Goal: Complete application form: Complete application form

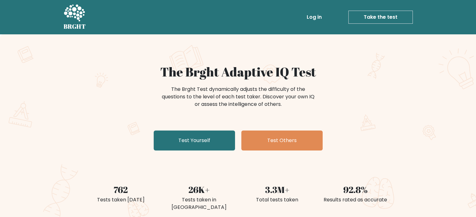
scroll to position [13, 0]
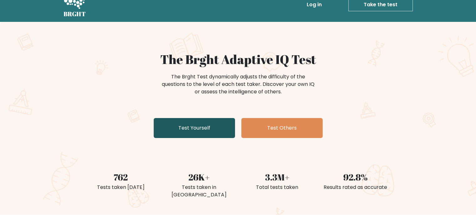
click at [206, 128] on link "Test Yourself" at bounding box center [194, 128] width 81 height 20
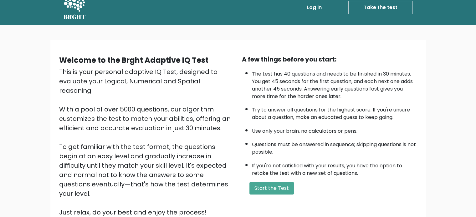
scroll to position [13, 0]
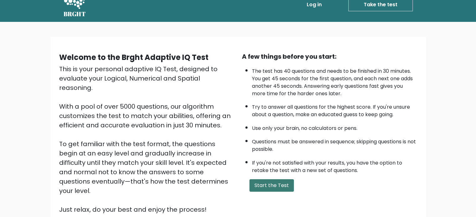
click at [271, 182] on button "Start the Test" at bounding box center [271, 185] width 44 height 13
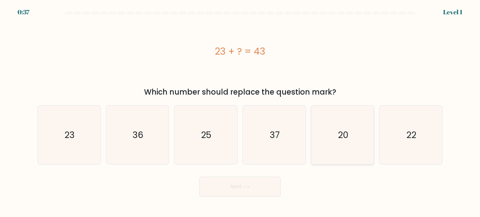
click at [329, 136] on icon "20" at bounding box center [342, 135] width 59 height 59
click at [240, 112] on input "e. 20" at bounding box center [240, 110] width 0 height 3
radio input "true"
click at [241, 193] on button "Next" at bounding box center [240, 187] width 81 height 20
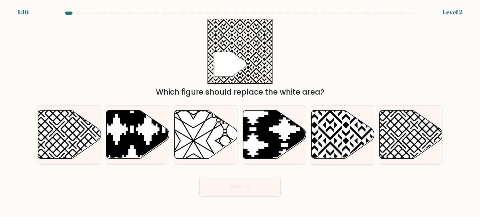
click at [336, 143] on icon at bounding box center [342, 135] width 63 height 48
click at [240, 112] on input "e." at bounding box center [240, 110] width 0 height 3
radio input "true"
click at [254, 189] on button "Next" at bounding box center [240, 187] width 81 height 20
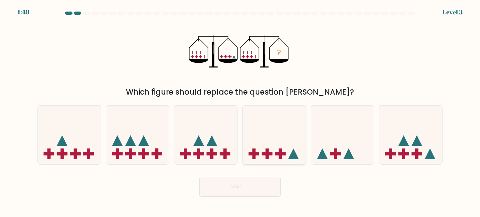
click at [278, 146] on icon at bounding box center [274, 135] width 63 height 52
click at [240, 112] on input "d." at bounding box center [240, 110] width 0 height 3
radio input "true"
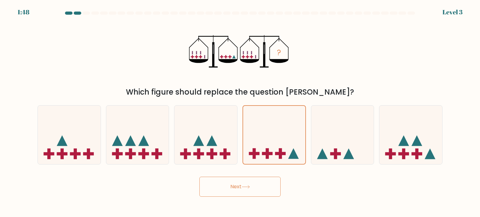
click at [242, 192] on button "Next" at bounding box center [240, 187] width 81 height 20
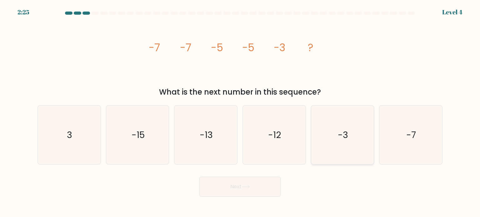
click at [319, 147] on icon "-3" at bounding box center [342, 135] width 59 height 59
click at [240, 112] on input "e. -3" at bounding box center [240, 110] width 0 height 3
radio input "true"
click at [248, 187] on icon at bounding box center [246, 186] width 8 height 3
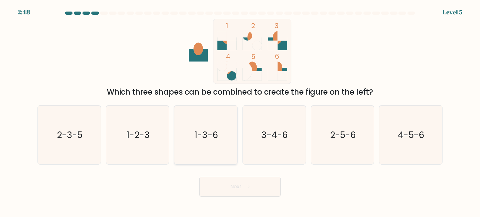
click at [213, 140] on text "1-3-6" at bounding box center [207, 135] width 24 height 13
click at [240, 112] on input "c. 1-3-6" at bounding box center [240, 110] width 0 height 3
radio input "true"
click at [245, 189] on button "Next" at bounding box center [240, 187] width 81 height 20
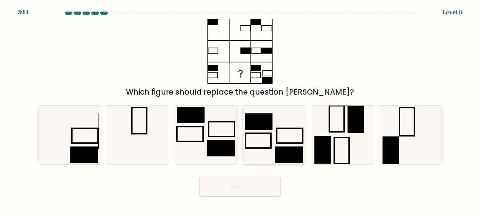
click at [267, 137] on icon at bounding box center [274, 135] width 59 height 59
click at [240, 112] on input "d." at bounding box center [240, 110] width 0 height 3
radio input "true"
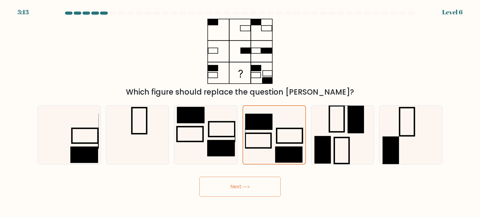
click at [242, 190] on button "Next" at bounding box center [240, 187] width 81 height 20
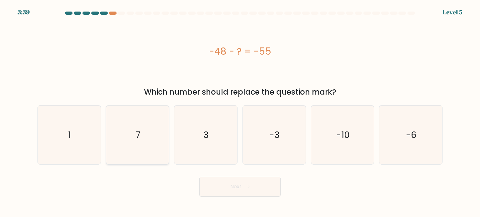
click at [168, 151] on div "7" at bounding box center [137, 134] width 63 height 59
click at [240, 112] on input "b. 7" at bounding box center [240, 110] width 0 height 3
radio input "true"
click at [249, 194] on button "Next" at bounding box center [240, 187] width 81 height 20
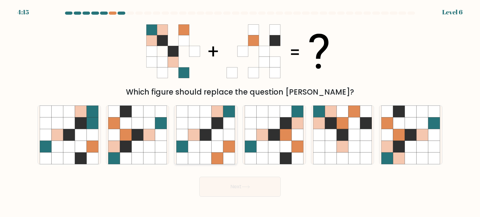
click at [215, 155] on icon at bounding box center [218, 159] width 12 height 12
click at [240, 112] on input "c." at bounding box center [240, 110] width 0 height 3
radio input "true"
click at [300, 144] on icon at bounding box center [298, 147] width 12 height 12
click at [240, 112] on input "d." at bounding box center [240, 110] width 0 height 3
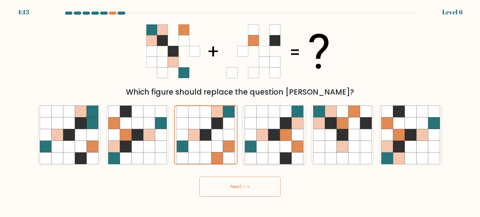
radio input "true"
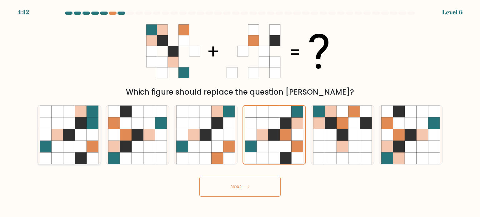
click at [88, 143] on icon at bounding box center [93, 147] width 12 height 12
click at [240, 112] on input "a." at bounding box center [240, 110] width 0 height 3
radio input "true"
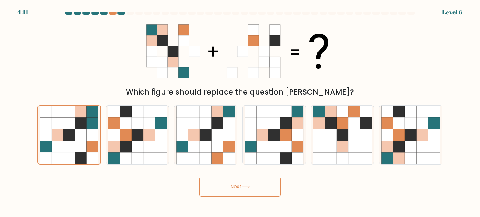
click at [226, 189] on button "Next" at bounding box center [240, 187] width 81 height 20
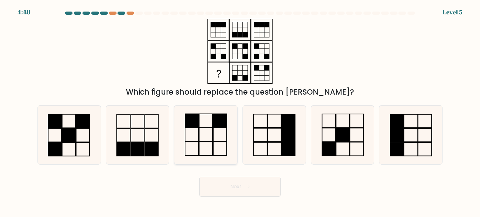
click at [206, 155] on icon at bounding box center [205, 135] width 59 height 59
click at [240, 112] on input "c." at bounding box center [240, 110] width 0 height 3
radio input "true"
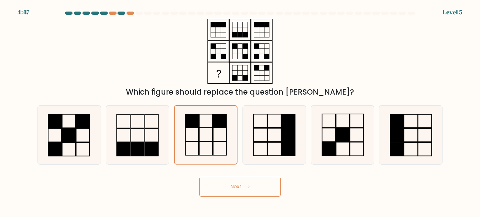
click at [236, 188] on button "Next" at bounding box center [240, 187] width 81 height 20
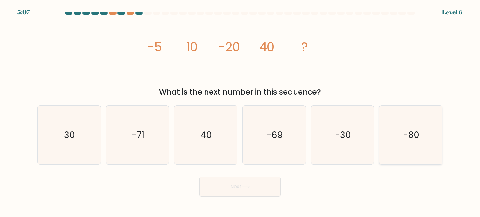
click at [392, 144] on icon "-80" at bounding box center [411, 135] width 59 height 59
click at [240, 112] on input "f. -80" at bounding box center [240, 110] width 0 height 3
radio input "true"
click at [240, 186] on button "Next" at bounding box center [240, 187] width 81 height 20
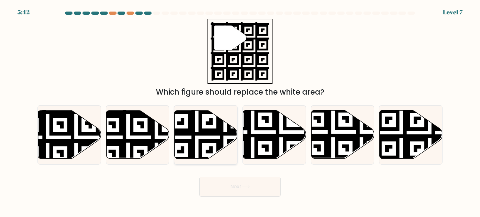
click at [209, 144] on icon at bounding box center [206, 135] width 63 height 48
click at [240, 112] on input "c." at bounding box center [240, 110] width 0 height 3
radio input "true"
click at [236, 189] on button "Next" at bounding box center [240, 187] width 81 height 20
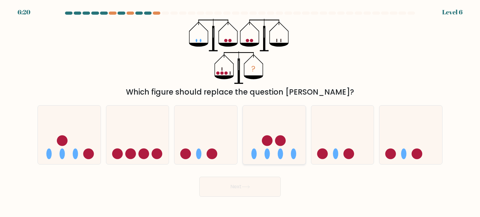
click at [267, 146] on icon at bounding box center [274, 135] width 63 height 52
click at [240, 112] on input "d." at bounding box center [240, 110] width 0 height 3
radio input "true"
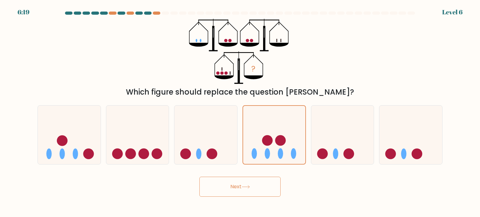
click at [256, 191] on button "Next" at bounding box center [240, 187] width 81 height 20
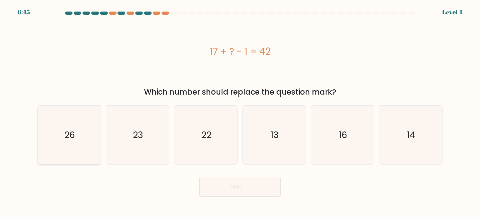
click at [83, 128] on icon "26" at bounding box center [69, 135] width 59 height 59
click at [240, 112] on input "a. 26" at bounding box center [240, 110] width 0 height 3
radio input "true"
click at [218, 180] on button "Next" at bounding box center [240, 187] width 81 height 20
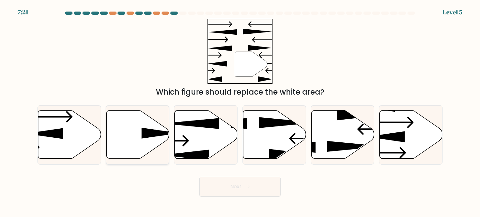
click at [138, 140] on icon at bounding box center [137, 135] width 63 height 48
click at [240, 112] on input "b." at bounding box center [240, 110] width 0 height 3
radio input "true"
click at [228, 186] on button "Next" at bounding box center [240, 187] width 81 height 20
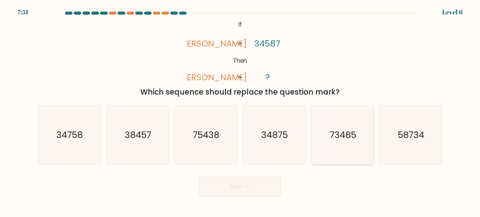
click at [337, 148] on icon "73485" at bounding box center [342, 135] width 59 height 59
click at [240, 112] on input "e. 73485" at bounding box center [240, 110] width 0 height 3
radio input "true"
click at [262, 183] on button "Next" at bounding box center [240, 187] width 81 height 20
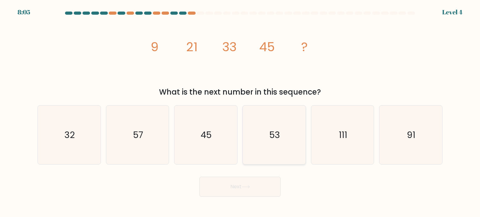
click at [264, 139] on icon "53" at bounding box center [274, 135] width 59 height 59
click at [240, 112] on input "d. 53" at bounding box center [240, 110] width 0 height 3
radio input "true"
click at [126, 150] on icon "57" at bounding box center [137, 135] width 59 height 59
click at [240, 112] on input "b. 57" at bounding box center [240, 110] width 0 height 3
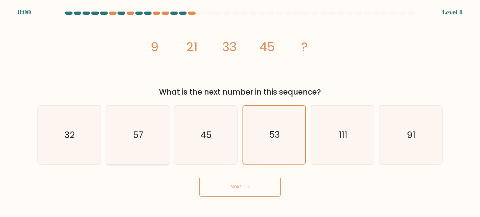
radio input "true"
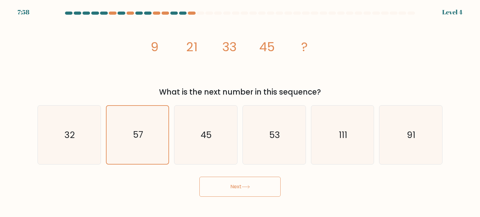
click at [245, 187] on icon at bounding box center [246, 186] width 8 height 3
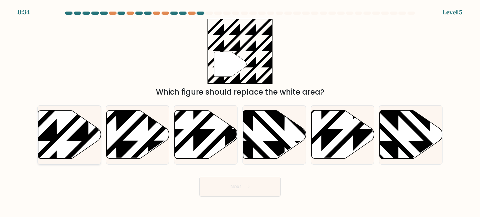
click at [74, 126] on icon at bounding box center [69, 135] width 63 height 48
click at [240, 112] on input "a." at bounding box center [240, 110] width 0 height 3
radio input "true"
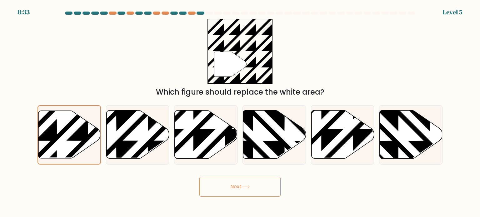
click at [245, 184] on button "Next" at bounding box center [240, 187] width 81 height 20
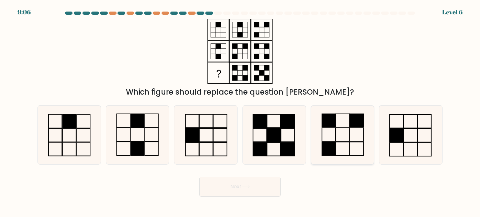
click at [335, 146] on rect at bounding box center [329, 148] width 14 height 13
click at [240, 112] on input "e." at bounding box center [240, 110] width 0 height 3
radio input "true"
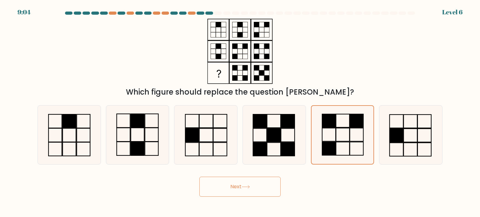
click at [260, 189] on button "Next" at bounding box center [240, 187] width 81 height 20
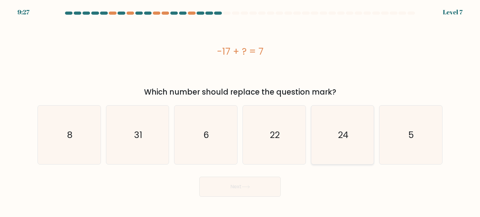
click at [340, 150] on icon "24" at bounding box center [342, 135] width 59 height 59
click at [240, 112] on input "e. 24" at bounding box center [240, 110] width 0 height 3
radio input "true"
click at [255, 197] on button "Next" at bounding box center [240, 187] width 81 height 20
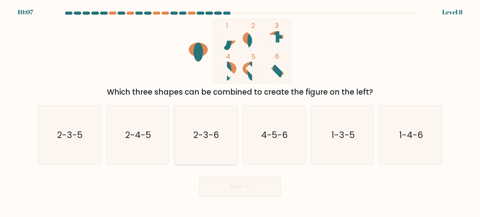
click at [204, 153] on icon "2-3-6" at bounding box center [205, 135] width 59 height 59
click at [240, 112] on input "c. 2-3-6" at bounding box center [240, 110] width 0 height 3
radio input "true"
click at [124, 145] on icon "2-4-5" at bounding box center [137, 135] width 59 height 59
click at [240, 112] on input "b. 2-4-5" at bounding box center [240, 110] width 0 height 3
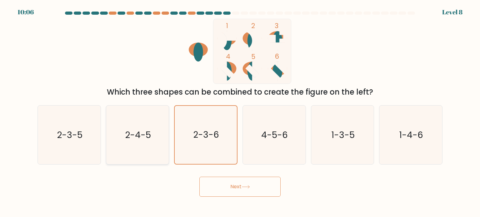
radio input "true"
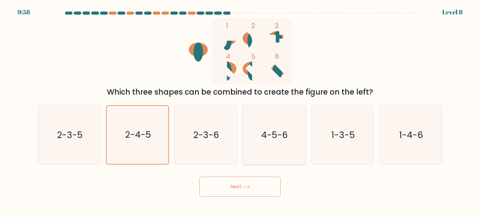
click at [272, 152] on icon "4-5-6" at bounding box center [274, 135] width 59 height 59
click at [240, 112] on input "d. 4-5-6" at bounding box center [240, 110] width 0 height 3
radio input "true"
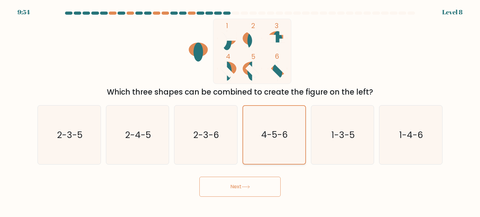
click at [272, 152] on icon "4-5-6" at bounding box center [274, 135] width 58 height 58
click at [240, 112] on input "d. 4-5-6" at bounding box center [240, 110] width 0 height 3
click at [251, 185] on button "Next" at bounding box center [240, 187] width 81 height 20
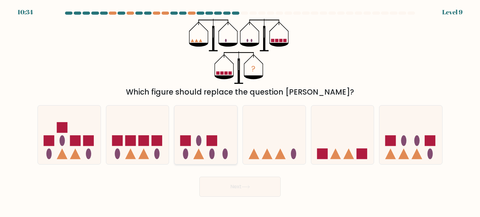
click at [202, 150] on icon at bounding box center [205, 135] width 63 height 52
click at [240, 112] on input "c." at bounding box center [240, 110] width 0 height 3
radio input "true"
click at [246, 185] on button "Next" at bounding box center [240, 187] width 81 height 20
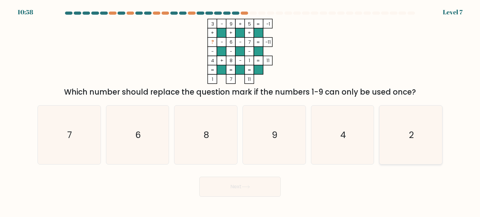
click at [399, 120] on icon "2" at bounding box center [411, 135] width 59 height 59
click at [240, 112] on input "f. 2" at bounding box center [240, 110] width 0 height 3
radio input "true"
click at [227, 186] on button "Next" at bounding box center [240, 187] width 81 height 20
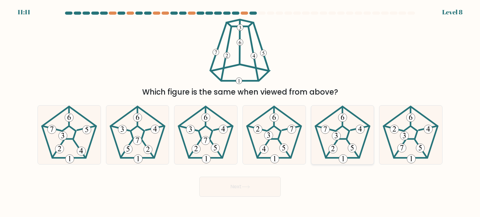
click at [329, 123] on icon at bounding box center [342, 135] width 59 height 59
click at [240, 112] on input "e." at bounding box center [240, 110] width 0 height 3
radio input "true"
click at [267, 187] on button "Next" at bounding box center [240, 187] width 81 height 20
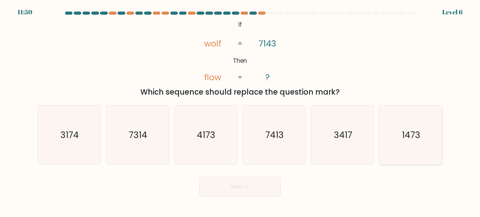
click at [417, 132] on text "1473" at bounding box center [411, 135] width 18 height 13
click at [240, 112] on input "f. 1473" at bounding box center [240, 110] width 0 height 3
radio input "true"
click at [268, 191] on button "Next" at bounding box center [240, 187] width 81 height 20
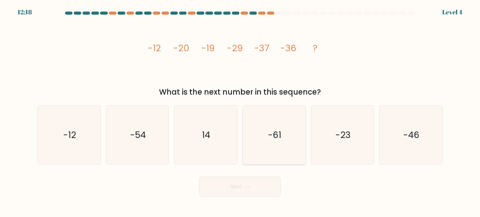
click at [270, 153] on icon "-61" at bounding box center [274, 135] width 59 height 59
click at [240, 112] on input "d. -61" at bounding box center [240, 110] width 0 height 3
radio input "true"
click at [409, 142] on icon "-46" at bounding box center [411, 135] width 59 height 59
click at [240, 112] on input "f. -46" at bounding box center [240, 110] width 0 height 3
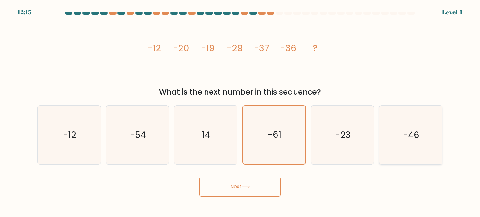
radio input "true"
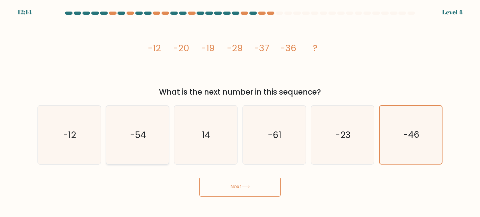
click at [136, 144] on icon "-54" at bounding box center [137, 135] width 59 height 59
click at [240, 112] on input "b. -54" at bounding box center [240, 110] width 0 height 3
radio input "true"
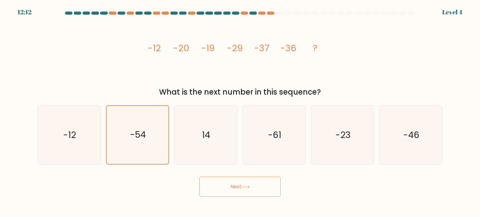
click at [251, 184] on button "Next" at bounding box center [240, 187] width 81 height 20
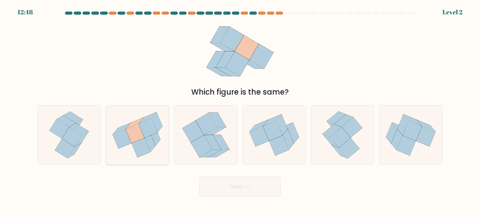
click at [149, 148] on icon at bounding box center [150, 142] width 11 height 20
click at [240, 112] on input "b." at bounding box center [240, 110] width 0 height 3
radio input "true"
click at [246, 185] on button "Next" at bounding box center [240, 187] width 81 height 20
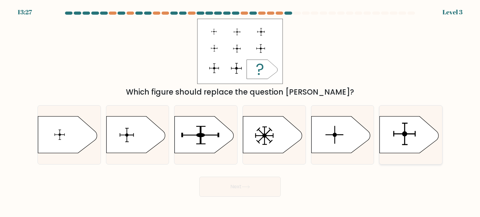
click at [402, 151] on icon at bounding box center [409, 135] width 59 height 37
click at [240, 112] on input "f." at bounding box center [240, 110] width 0 height 3
radio input "true"
click at [244, 191] on button "Next" at bounding box center [240, 187] width 81 height 20
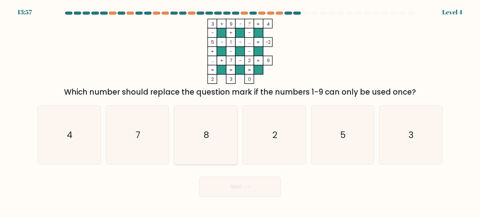
click at [208, 141] on icon "8" at bounding box center [205, 135] width 59 height 59
click at [240, 112] on input "c. 8" at bounding box center [240, 110] width 0 height 3
radio input "true"
click at [241, 179] on button "Next" at bounding box center [240, 187] width 81 height 20
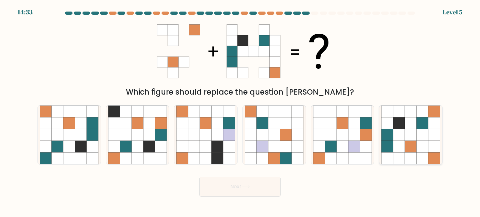
click at [410, 134] on icon at bounding box center [411, 135] width 12 height 12
click at [240, 112] on input "f." at bounding box center [240, 110] width 0 height 3
radio input "true"
click at [251, 192] on button "Next" at bounding box center [240, 187] width 81 height 20
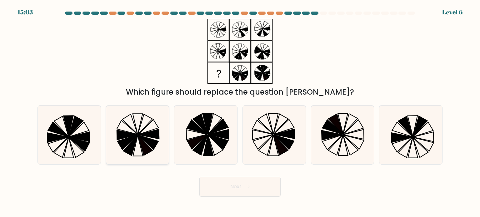
click at [142, 143] on icon at bounding box center [145, 145] width 14 height 20
click at [240, 112] on input "b." at bounding box center [240, 110] width 0 height 3
radio input "true"
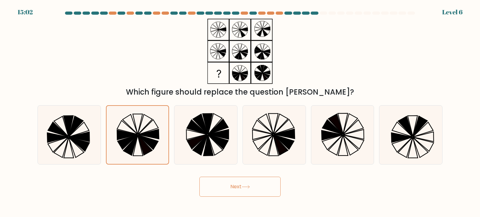
click at [233, 187] on button "Next" at bounding box center [240, 187] width 81 height 20
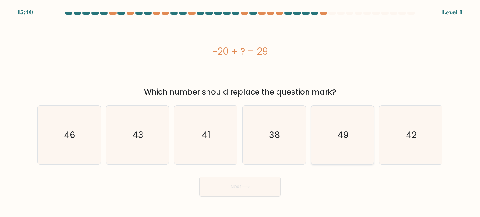
click at [319, 142] on icon "49" at bounding box center [342, 135] width 59 height 59
click at [240, 112] on input "e. 49" at bounding box center [240, 110] width 0 height 3
radio input "true"
click at [227, 185] on button "Next" at bounding box center [240, 187] width 81 height 20
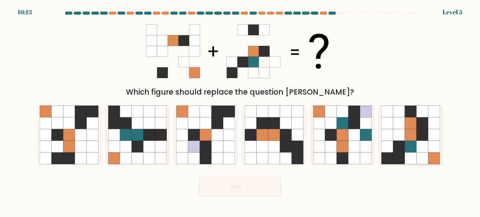
click at [392, 144] on icon at bounding box center [388, 147] width 12 height 12
click at [240, 112] on input "f." at bounding box center [240, 110] width 0 height 3
radio input "true"
click at [252, 189] on button "Next" at bounding box center [240, 187] width 81 height 20
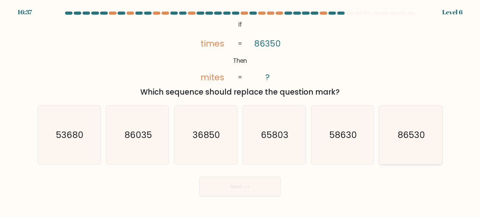
click at [405, 142] on icon "86530" at bounding box center [411, 135] width 59 height 59
click at [240, 112] on input "f. 86530" at bounding box center [240, 110] width 0 height 3
radio input "true"
click at [242, 191] on button "Next" at bounding box center [240, 187] width 81 height 20
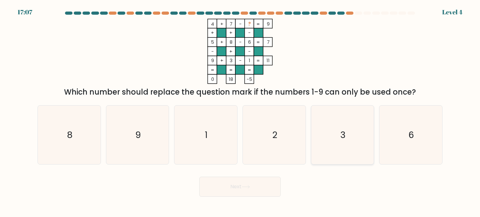
click at [348, 156] on icon "3" at bounding box center [342, 135] width 59 height 59
click at [240, 112] on input "e. 3" at bounding box center [240, 110] width 0 height 3
radio input "true"
click at [254, 192] on button "Next" at bounding box center [240, 187] width 81 height 20
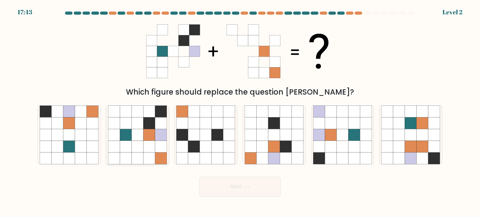
click at [156, 149] on icon at bounding box center [161, 147] width 12 height 12
click at [240, 112] on input "b." at bounding box center [240, 110] width 0 height 3
radio input "true"
click at [232, 185] on button "Next" at bounding box center [240, 187] width 81 height 20
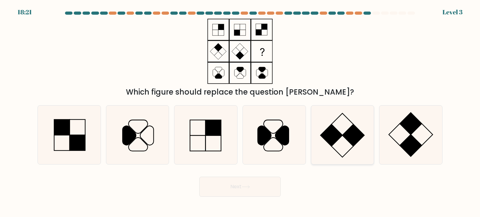
click at [340, 143] on icon at bounding box center [342, 135] width 59 height 59
click at [240, 112] on input "e." at bounding box center [240, 110] width 0 height 3
radio input "true"
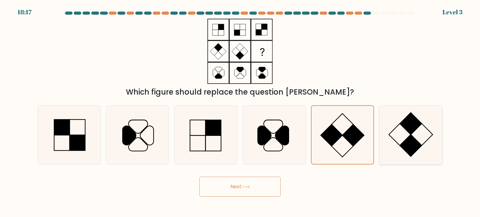
click at [409, 125] on rect at bounding box center [411, 124] width 22 height 22
click at [240, 112] on input "f." at bounding box center [240, 110] width 0 height 3
radio input "true"
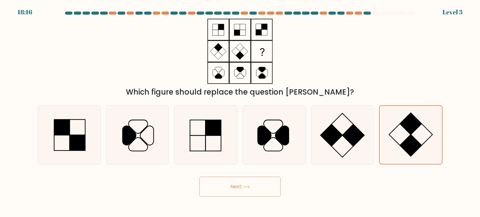
click at [230, 198] on body "18:16 Level 3" at bounding box center [240, 108] width 480 height 217
click at [241, 188] on button "Next" at bounding box center [240, 187] width 81 height 20
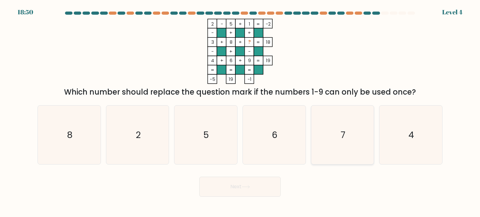
click at [342, 135] on text "7" at bounding box center [343, 135] width 5 height 13
click at [240, 112] on input "e. 7" at bounding box center [240, 110] width 0 height 3
radio input "true"
click at [268, 185] on button "Next" at bounding box center [240, 187] width 81 height 20
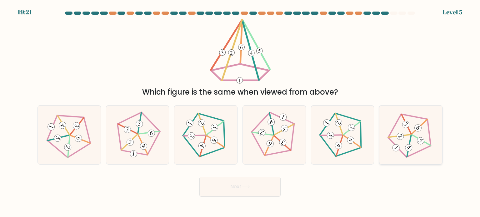
click at [402, 150] on icon at bounding box center [410, 134] width 47 height 47
click at [240, 112] on input "f." at bounding box center [240, 110] width 0 height 3
radio input "true"
click at [240, 192] on button "Next" at bounding box center [240, 187] width 81 height 20
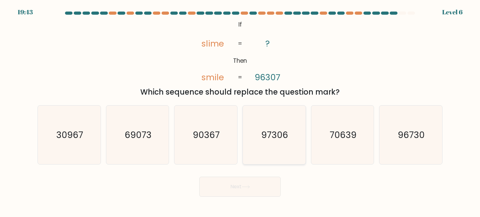
click at [285, 139] on text "97306" at bounding box center [274, 135] width 27 height 13
click at [240, 112] on input "d. 97306" at bounding box center [240, 110] width 0 height 3
radio input "true"
click at [246, 186] on icon at bounding box center [246, 186] width 8 height 3
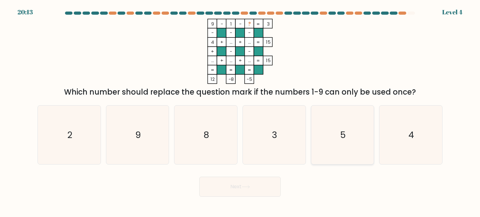
click at [346, 135] on icon "5" at bounding box center [342, 135] width 59 height 59
click at [240, 112] on input "e. 5" at bounding box center [240, 110] width 0 height 3
radio input "true"
click at [268, 189] on button "Next" at bounding box center [240, 187] width 81 height 20
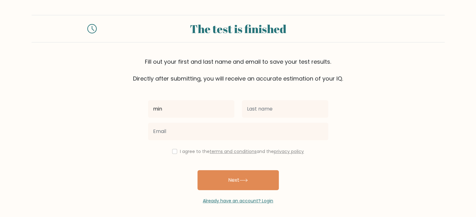
type input "min"
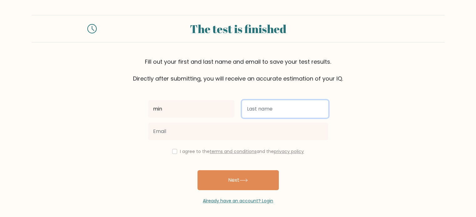
click at [258, 106] on input "text" at bounding box center [285, 109] width 86 height 18
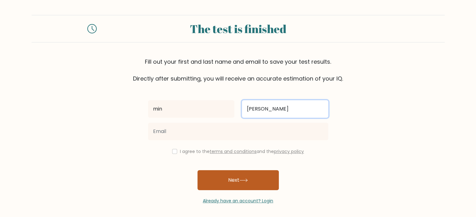
type input "yoona"
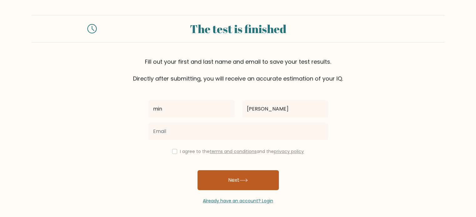
click at [234, 180] on button "Next" at bounding box center [237, 180] width 81 height 20
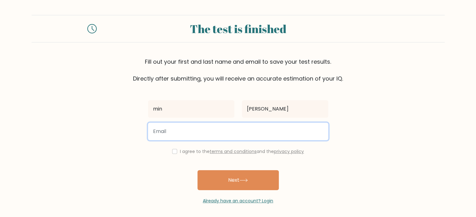
click at [199, 139] on input "email" at bounding box center [238, 132] width 180 height 18
type input "675110114"
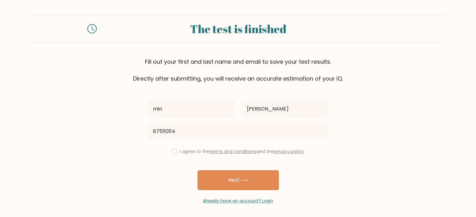
click at [255, 147] on div "min yoona 675110114 I agree to the terms and conditions and the privacy policy …" at bounding box center [238, 144] width 188 height 122
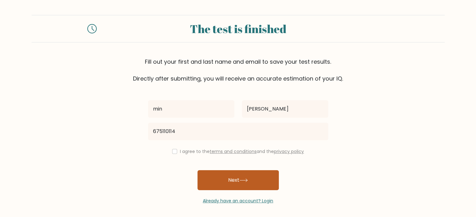
click at [239, 174] on button "Next" at bounding box center [237, 180] width 81 height 20
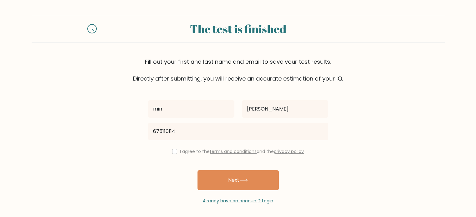
click at [235, 149] on link "terms and conditions" at bounding box center [233, 152] width 47 height 6
click at [176, 151] on div "I agree to the terms and conditions and the privacy policy" at bounding box center [238, 152] width 188 height 8
click at [172, 151] on input "checkbox" at bounding box center [174, 151] width 5 height 5
checkbox input "true"
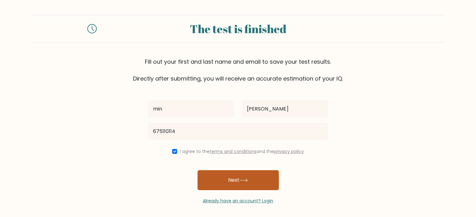
click at [212, 178] on button "Next" at bounding box center [237, 180] width 81 height 20
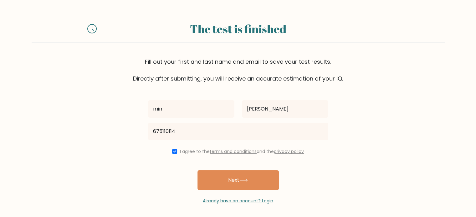
click at [214, 149] on link "terms and conditions" at bounding box center [233, 152] width 47 height 6
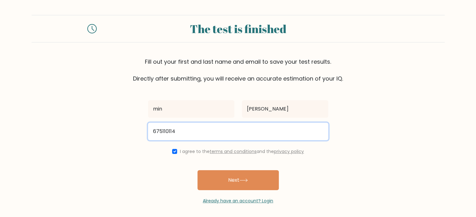
click at [188, 129] on input "675110114" at bounding box center [238, 132] width 180 height 18
type input "6"
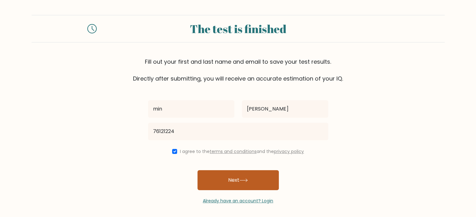
click at [206, 185] on button "Next" at bounding box center [237, 180] width 81 height 20
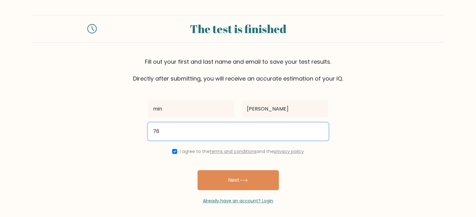
type input "7"
click at [197, 131] on input "@" at bounding box center [238, 132] width 180 height 18
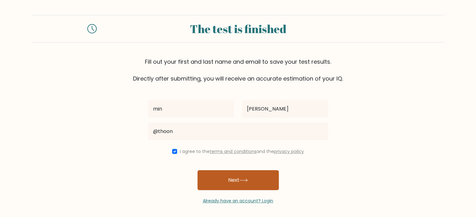
click at [251, 187] on button "Next" at bounding box center [237, 180] width 81 height 20
click at [245, 185] on button "Next" at bounding box center [237, 180] width 81 height 20
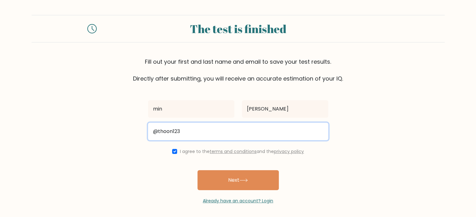
click at [209, 135] on input "@thoon123" at bounding box center [238, 132] width 180 height 18
type input "@"
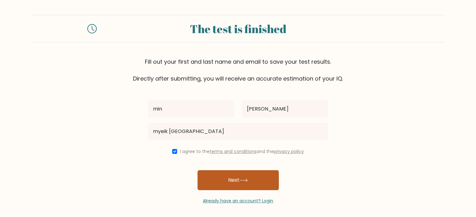
click at [261, 185] on button "Next" at bounding box center [237, 180] width 81 height 20
click at [255, 184] on button "Next" at bounding box center [237, 180] width 81 height 20
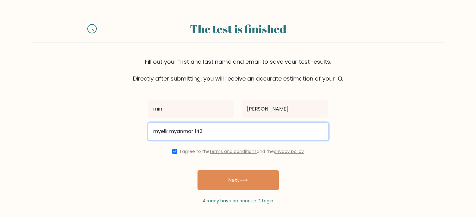
click at [150, 132] on input "myeik myanmar 143" at bounding box center [238, 132] width 180 height 18
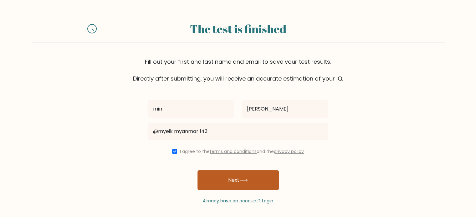
click at [233, 180] on button "Next" at bounding box center [237, 180] width 81 height 20
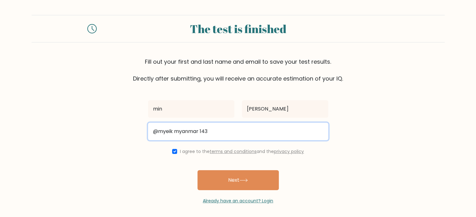
click at [215, 132] on input "@myeik myanmar 143" at bounding box center [238, 132] width 180 height 18
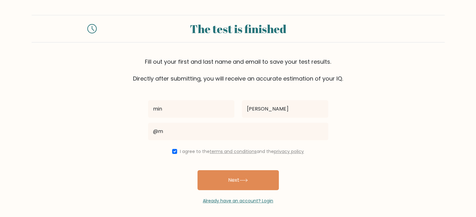
click at [231, 152] on link "terms and conditions" at bounding box center [233, 152] width 47 height 6
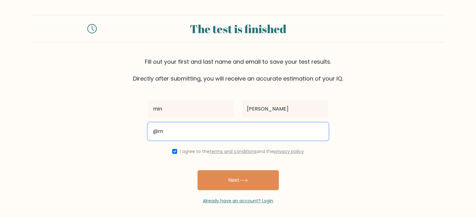
click at [187, 139] on input "@m" at bounding box center [238, 132] width 180 height 18
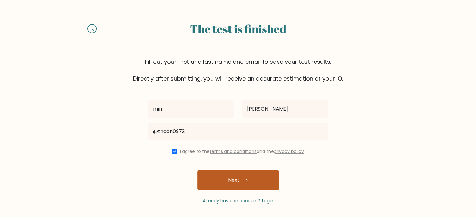
click at [229, 185] on button "Next" at bounding box center [237, 180] width 81 height 20
click at [219, 173] on button "Next" at bounding box center [237, 180] width 81 height 20
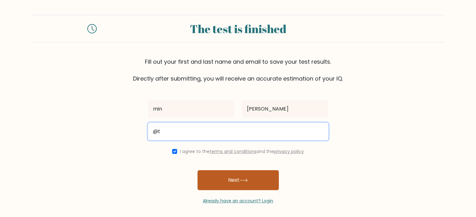
type input "@"
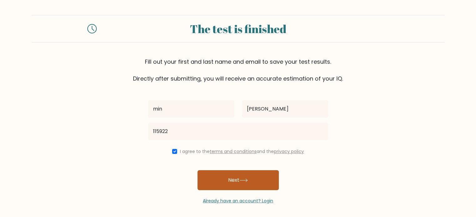
click at [229, 179] on button "Next" at bounding box center [237, 180] width 81 height 20
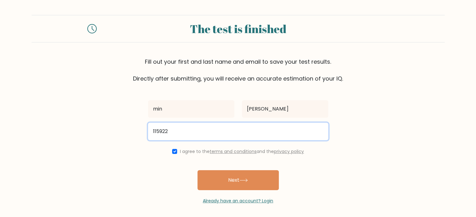
click at [174, 137] on input "115922" at bounding box center [238, 132] width 180 height 18
click at [185, 130] on input "115922" at bounding box center [238, 132] width 180 height 18
click at [151, 132] on input "115922" at bounding box center [238, 132] width 180 height 18
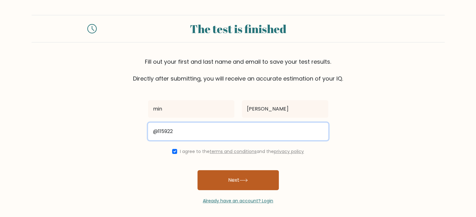
type input "@115922"
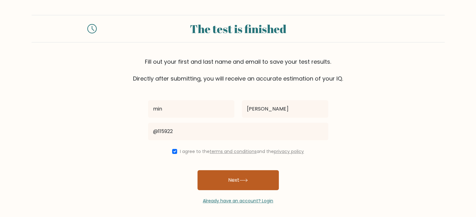
click at [225, 176] on button "Next" at bounding box center [237, 180] width 81 height 20
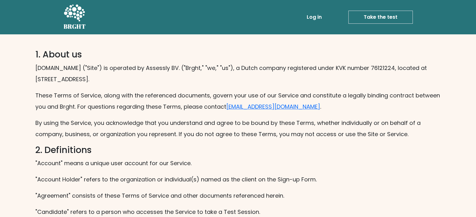
click at [394, 18] on link "Take the test" at bounding box center [380, 17] width 64 height 13
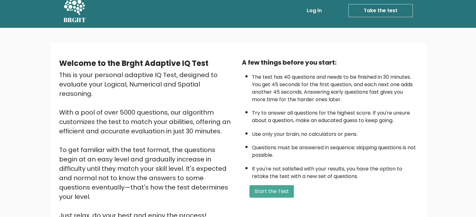
scroll to position [6, 0]
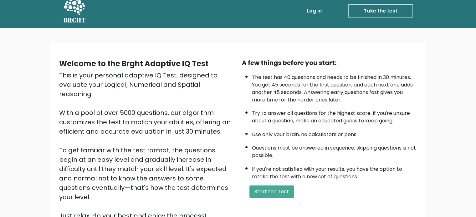
click at [393, 5] on link "Take the test" at bounding box center [380, 10] width 64 height 13
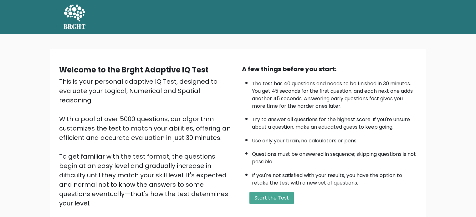
scroll to position [6, 0]
